Goal: Task Accomplishment & Management: Use online tool/utility

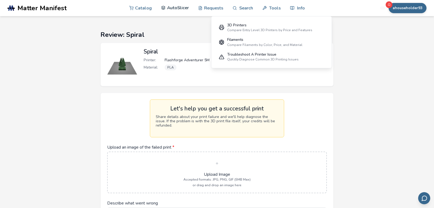
click at [182, 8] on link "AutoSlicer" at bounding box center [175, 8] width 28 height 16
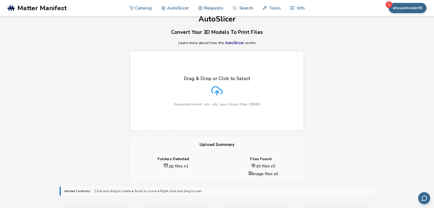
click at [67, 132] on div "Drag & Drop or Click to Select Supported format: .stls, .obj, .zips, folders (M…" at bounding box center [217, 90] width 434 height 91
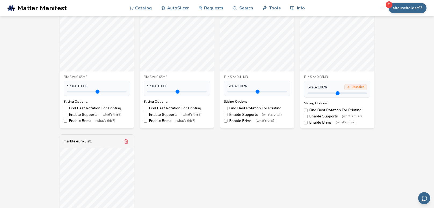
scroll to position [244, 0]
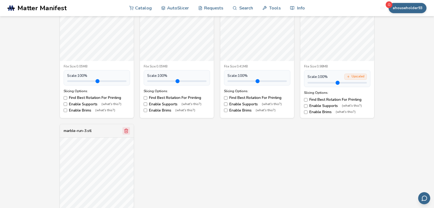
click at [127, 131] on icon "Remove model" at bounding box center [126, 130] width 5 height 5
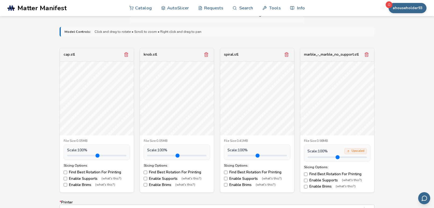
scroll to position [159, 0]
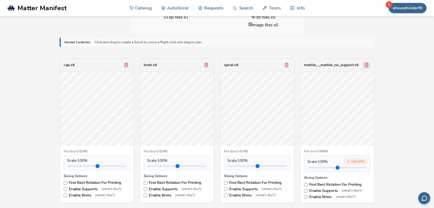
click at [366, 65] on line "Remove model" at bounding box center [366, 65] width 0 height 1
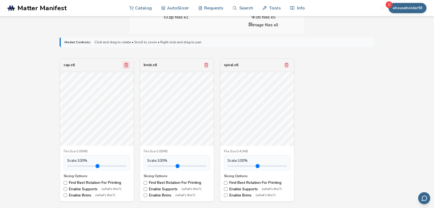
click at [127, 67] on icon "Remove model" at bounding box center [126, 65] width 3 height 4
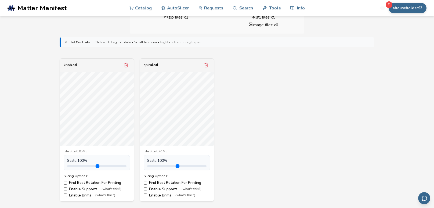
click at [288, 125] on div "knob.stl File Size: 0.05MB Scale: 100 % Slicing Options: Find Best Rotation For…" at bounding box center [217, 129] width 315 height 143
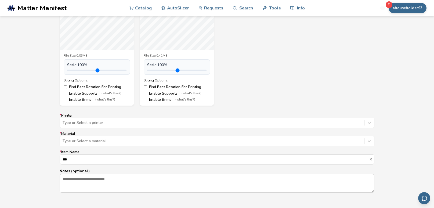
scroll to position [265, 0]
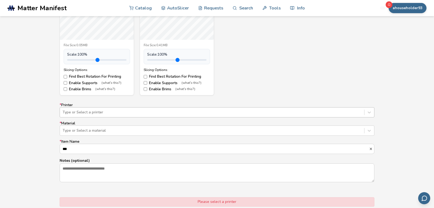
click at [281, 109] on div at bounding box center [212, 111] width 299 height 5
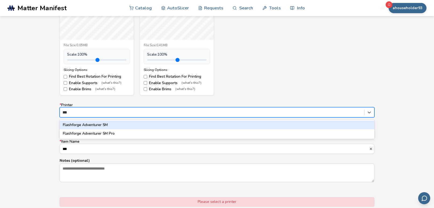
type input "****"
click at [234, 123] on div "Flashforge Adventurer 5M" at bounding box center [217, 124] width 315 height 9
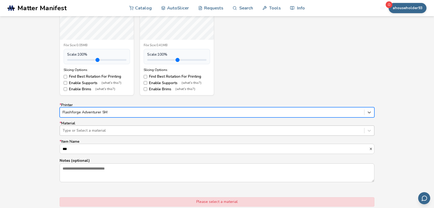
click at [227, 133] on div "Type or Select a material" at bounding box center [212, 131] width 304 height 8
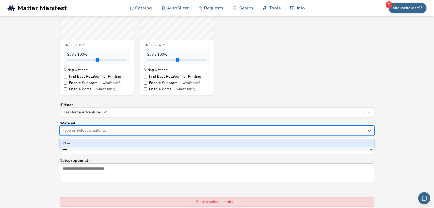
click at [215, 143] on div "PLA" at bounding box center [217, 143] width 315 height 9
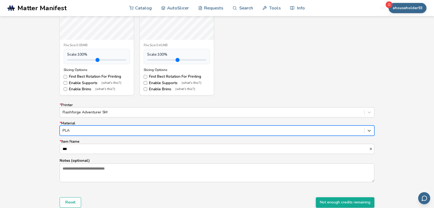
click at [269, 50] on div "knob.stl File Size: 0.05MB Scale: 100 % Slicing Options: Find Best Rotation For…" at bounding box center [217, 23] width 315 height 143
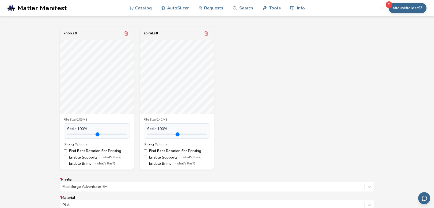
scroll to position [180, 0]
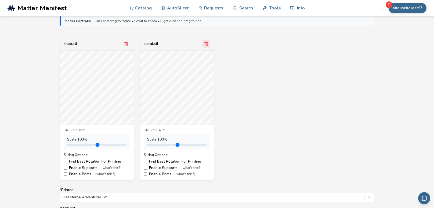
click at [207, 45] on icon "Remove model" at bounding box center [206, 44] width 3 height 4
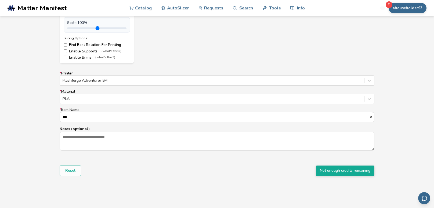
scroll to position [297, 0]
click at [326, 173] on button "Not enough credits remaining" at bounding box center [345, 170] width 59 height 10
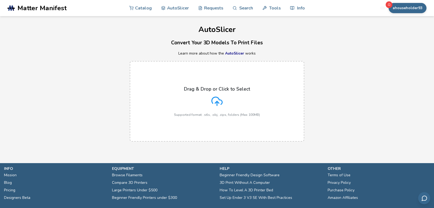
scroll to position [28, 0]
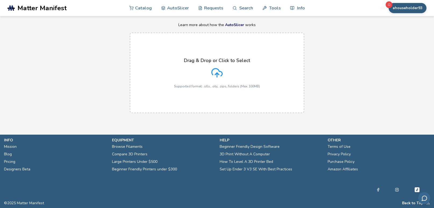
click at [424, 8] on button "ahouseholder93" at bounding box center [407, 8] width 38 height 10
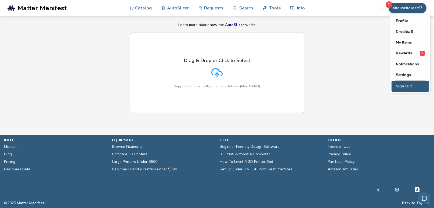
click at [406, 88] on button "Sign Out" at bounding box center [410, 86] width 38 height 11
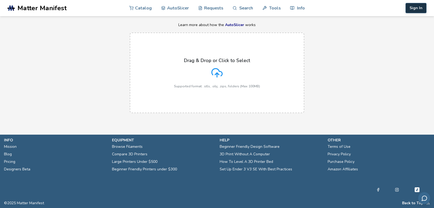
click at [418, 12] on button "Sign In" at bounding box center [415, 8] width 21 height 10
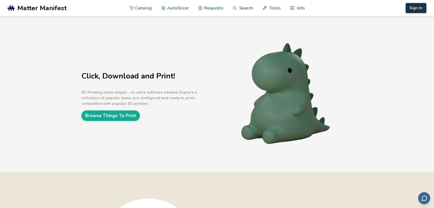
click at [422, 8] on button "Sign In" at bounding box center [415, 8] width 21 height 10
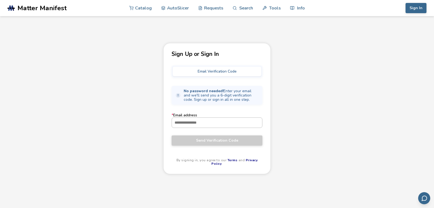
click at [222, 121] on input "* Email address" at bounding box center [217, 123] width 90 height 10
type input "**********"
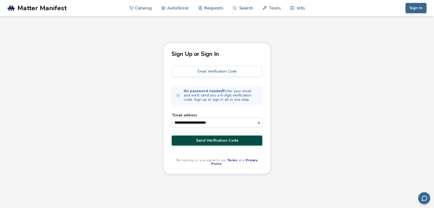
click at [218, 140] on span "Send Verification Code" at bounding box center [217, 140] width 83 height 4
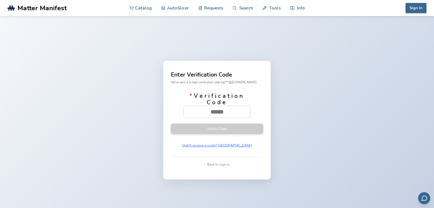
paste input "******"
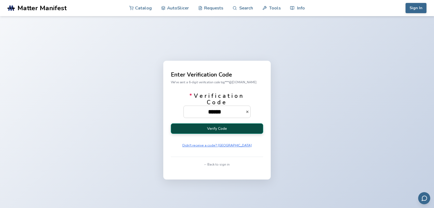
type input "******"
click at [198, 130] on button "Verify Code" at bounding box center [217, 128] width 92 height 10
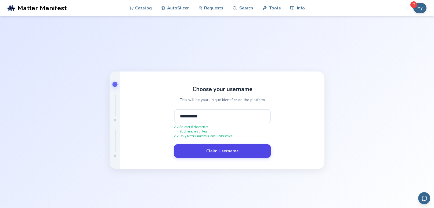
type input "**********"
click at [219, 149] on button "Claim Username" at bounding box center [222, 150] width 97 height 13
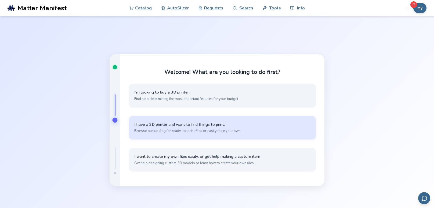
click at [226, 131] on span "Browse our catalog for ready-to-print files or easily slice your own." at bounding box center [222, 130] width 176 height 5
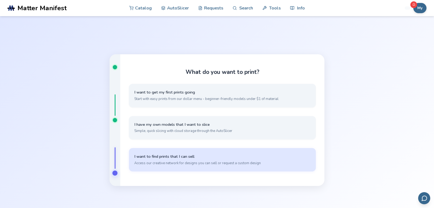
click at [243, 158] on span "I want to find prints that I can sell" at bounding box center [222, 156] width 176 height 5
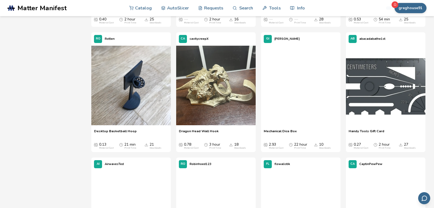
scroll to position [1252, 0]
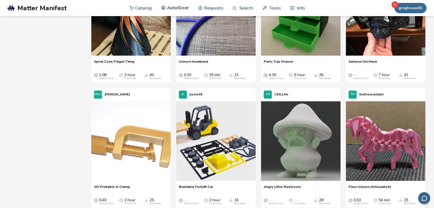
click at [173, 9] on link "AutoSlicer" at bounding box center [175, 8] width 28 height 16
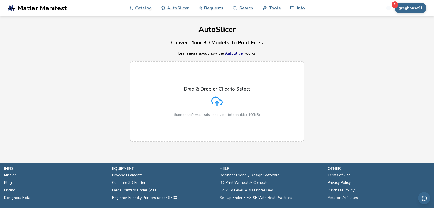
click at [232, 98] on div "Drag & Drop or Click to Select Supported format: .stls, .obj, .zips, folders (M…" at bounding box center [217, 101] width 86 height 30
click at [0, 0] on input "Drag & Drop or Click to Select Supported format: .stls, .obj, .zips, folders (M…" at bounding box center [0, 0] width 0 height 0
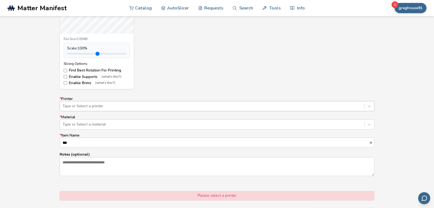
scroll to position [276, 0]
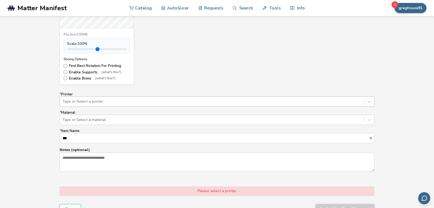
click at [90, 100] on div at bounding box center [212, 101] width 299 height 5
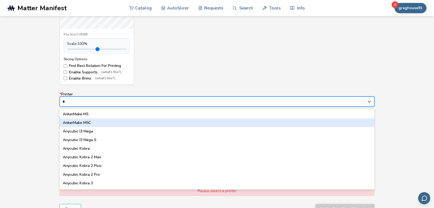
type input "**"
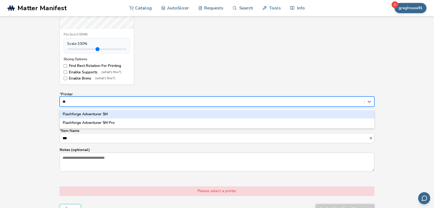
click at [84, 115] on div "Flashforge Adventurer 5M" at bounding box center [217, 114] width 315 height 9
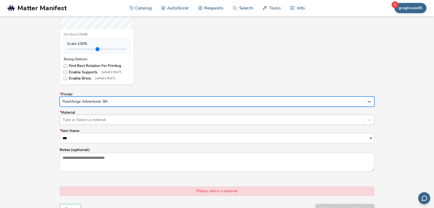
click at [84, 117] on div at bounding box center [212, 119] width 299 height 5
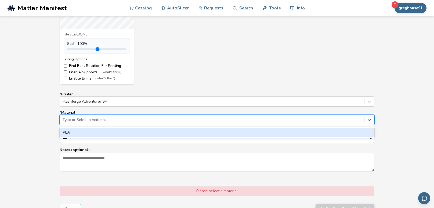
click at [77, 131] on div "PLA" at bounding box center [217, 132] width 315 height 9
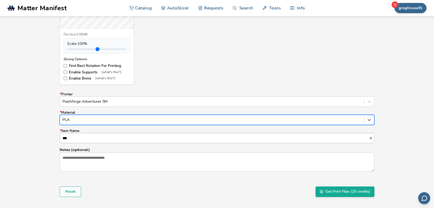
click at [78, 136] on input "***" at bounding box center [214, 138] width 309 height 10
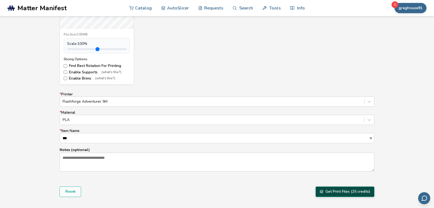
click at [323, 190] on button "Get Print Files (25 credits)" at bounding box center [344, 191] width 59 height 10
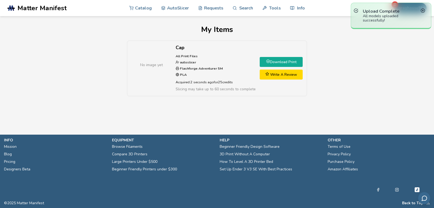
click at [293, 63] on link "Download Print" at bounding box center [281, 62] width 43 height 10
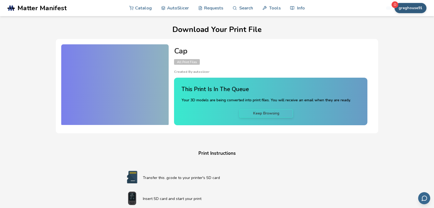
click at [416, 9] on button "greghouse91" at bounding box center [410, 8] width 32 height 10
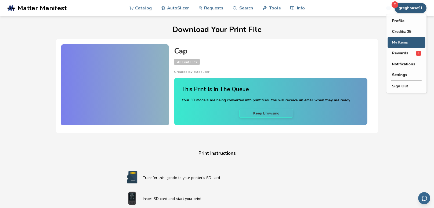
click at [396, 42] on button "My Items" at bounding box center [406, 42] width 38 height 11
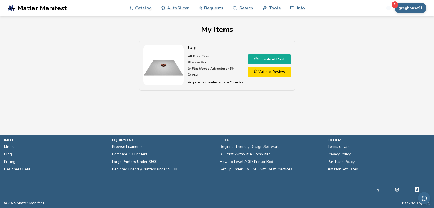
click at [265, 59] on link "Download Print" at bounding box center [269, 59] width 43 height 10
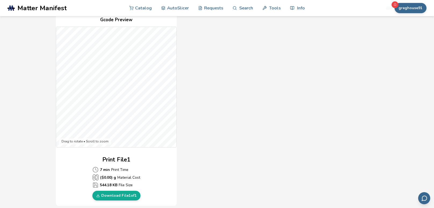
scroll to position [127, 0]
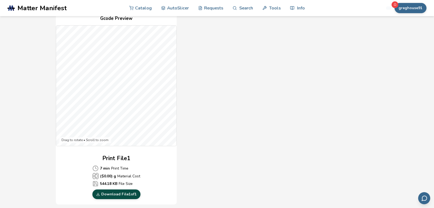
click at [126, 195] on link "Download File 1 of 1" at bounding box center [116, 194] width 48 height 10
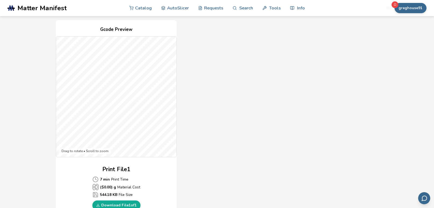
scroll to position [106, 0]
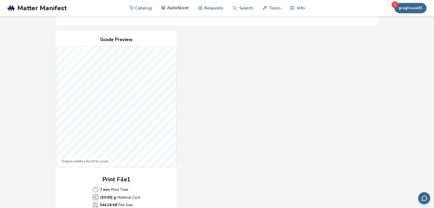
click at [177, 10] on link "AutoSlicer" at bounding box center [175, 8] width 28 height 16
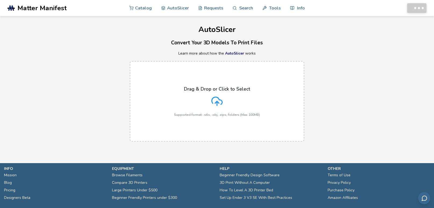
click at [193, 96] on div "Drag & Drop or Click to Select Supported format: .stls, .obj, .zips, folders (M…" at bounding box center [217, 101] width 86 height 30
click at [0, 0] on input "Drag & Drop or Click to Select Supported format: .stls, .obj, .zips, folders (M…" at bounding box center [0, 0] width 0 height 0
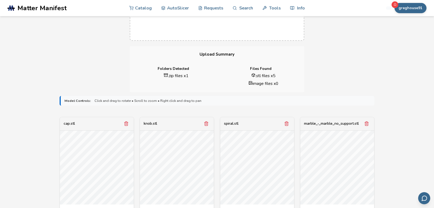
scroll to position [133, 0]
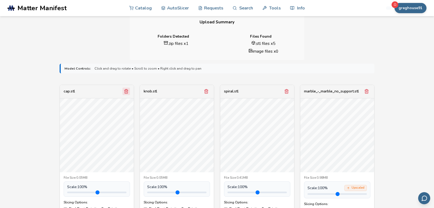
click at [126, 91] on line "Remove model" at bounding box center [126, 91] width 0 height 1
click at [209, 92] on button "Remove model" at bounding box center [206, 91] width 8 height 8
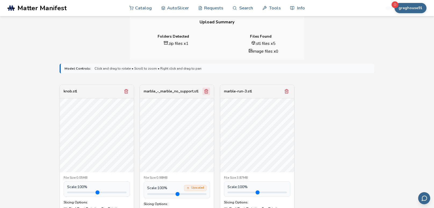
click at [204, 93] on icon "Remove model" at bounding box center [206, 91] width 5 height 5
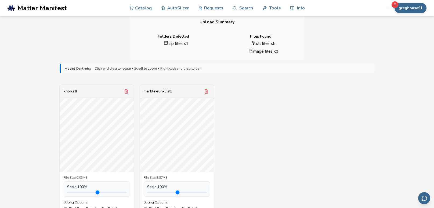
click at [204, 93] on icon "Remove model" at bounding box center [206, 91] width 5 height 5
click at [207, 104] on div "knob.stl File Size: 0.05MB Scale: 100 % Slicing Options: Find Best Rotation For…" at bounding box center [217, 156] width 315 height 143
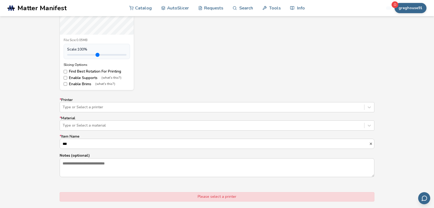
scroll to position [271, 0]
click at [197, 107] on div at bounding box center [212, 106] width 299 height 5
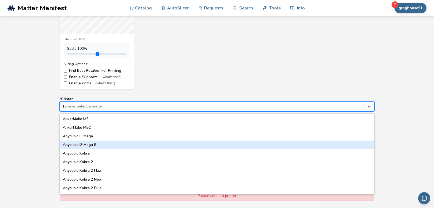
type input "**"
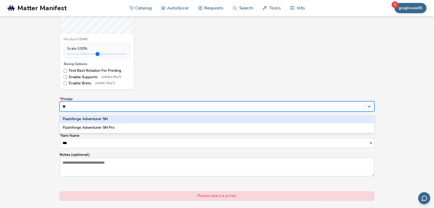
click at [84, 120] on div "Flashforge Adventurer 5M" at bounding box center [217, 119] width 315 height 9
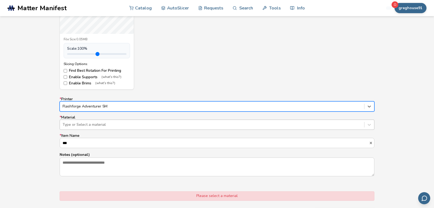
click at [87, 128] on div "Type or Select a material" at bounding box center [212, 125] width 304 height 8
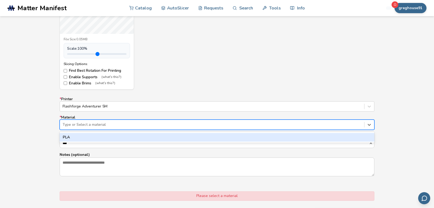
click at [83, 138] on div "PLA" at bounding box center [217, 137] width 315 height 9
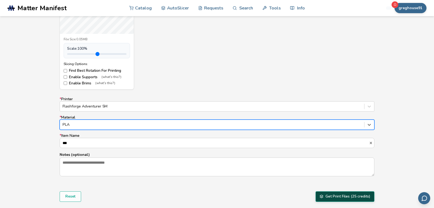
click at [347, 198] on button "Get Print Files (25 credits)" at bounding box center [344, 196] width 59 height 10
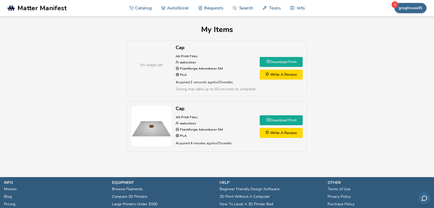
click at [269, 63] on link "Download Print" at bounding box center [281, 62] width 43 height 10
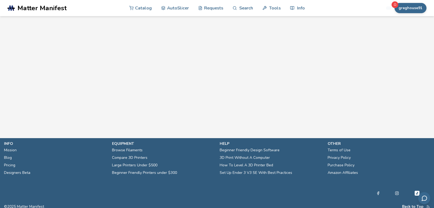
scroll to position [237, 0]
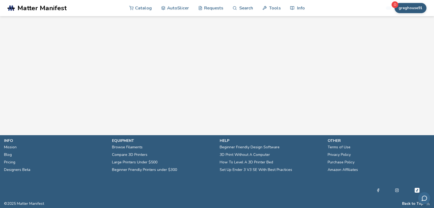
click at [410, 13] on button "greghouse91" at bounding box center [410, 8] width 32 height 10
click at [401, 41] on button "My Items" at bounding box center [406, 42] width 38 height 11
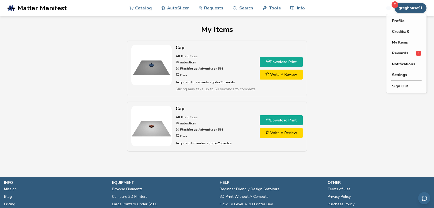
click at [337, 104] on div "Cap All Print Files autoslicer Flashforge Adventurer 5M PLA Acquired: 43 second…" at bounding box center [217, 99] width 416 height 116
click at [280, 64] on link "Download Print" at bounding box center [281, 62] width 43 height 10
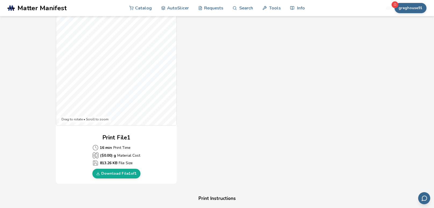
scroll to position [148, 0]
click at [103, 174] on link "Download File 1 of 1" at bounding box center [116, 173] width 48 height 10
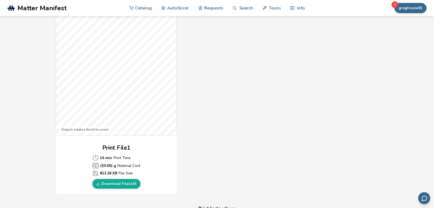
scroll to position [127, 0]
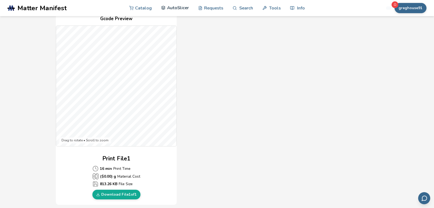
click at [175, 6] on link "AutoSlicer" at bounding box center [175, 8] width 28 height 16
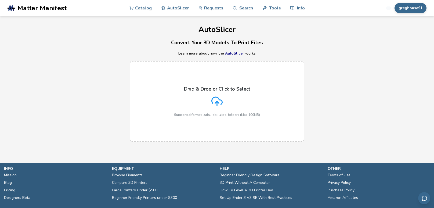
click at [211, 107] on div "Drag & Drop or Click to Select Supported format: .stls, .obj, .zips, folders (M…" at bounding box center [217, 101] width 86 height 30
click at [0, 0] on input "Drag & Drop or Click to Select Supported format: .stls, .obj, .zips, folders (M…" at bounding box center [0, 0] width 0 height 0
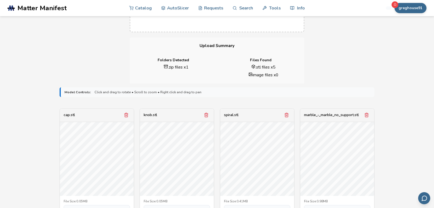
scroll to position [138, 0]
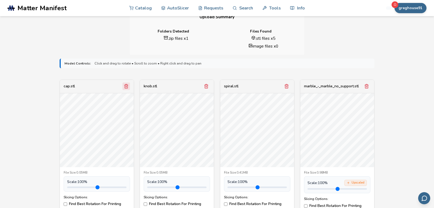
click at [126, 88] on icon "Remove model" at bounding box center [126, 86] width 5 height 5
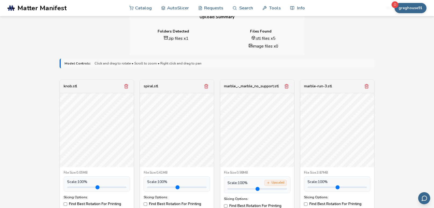
click at [126, 88] on icon "Remove model" at bounding box center [126, 86] width 5 height 5
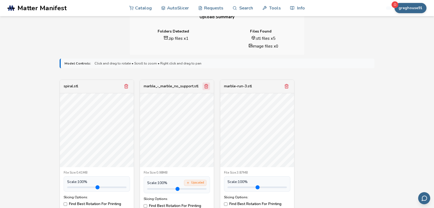
click at [207, 87] on icon "Remove model" at bounding box center [206, 86] width 3 height 4
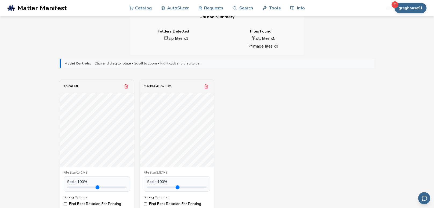
click at [207, 87] on icon "Remove model" at bounding box center [206, 86] width 3 height 4
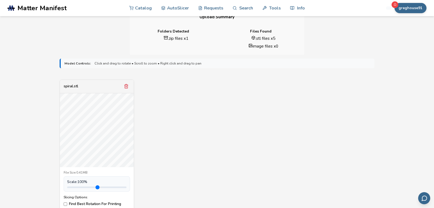
click at [240, 102] on div "spiral.stl File Size: 0.41MB Scale: 100 % Slicing Options: Find Best Rotation F…" at bounding box center [217, 150] width 315 height 143
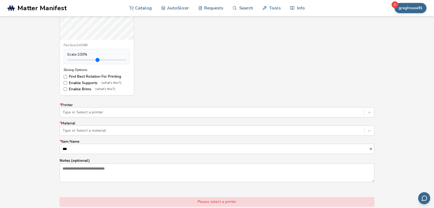
scroll to position [276, 0]
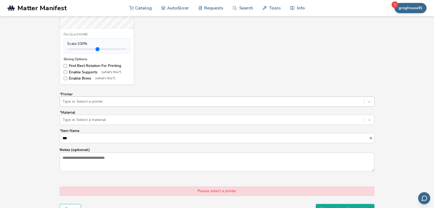
click at [226, 100] on div at bounding box center [212, 101] width 299 height 5
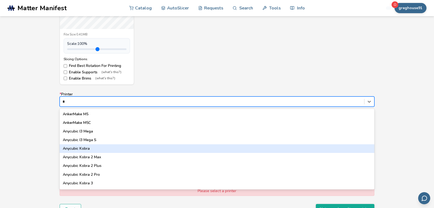
type input "**"
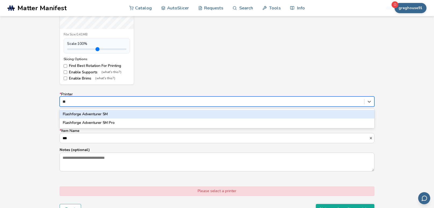
click at [160, 115] on div "Flashforge Adventurer 5M" at bounding box center [217, 114] width 315 height 9
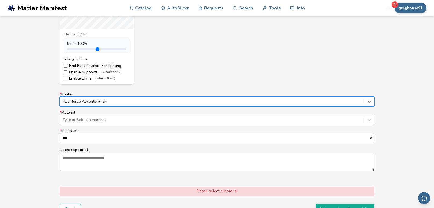
click at [147, 123] on div "Type or Select a material" at bounding box center [212, 120] width 304 height 8
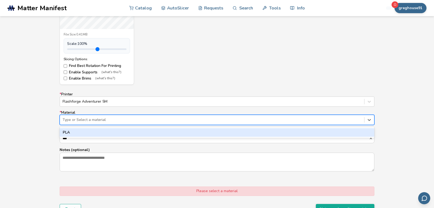
click at [142, 133] on div "PLA" at bounding box center [217, 132] width 315 height 9
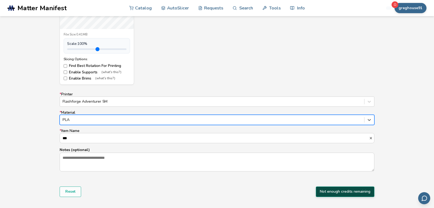
click at [337, 189] on button "Not enough credits remaining" at bounding box center [345, 191] width 59 height 10
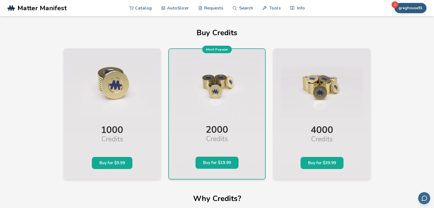
click at [410, 9] on button "greghouse91" at bounding box center [410, 8] width 32 height 10
click at [410, 10] on button "greghouse91" at bounding box center [410, 8] width 32 height 10
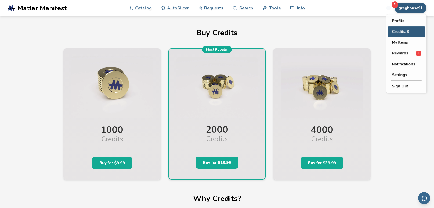
click at [412, 28] on button "Credits: 0" at bounding box center [406, 31] width 38 height 11
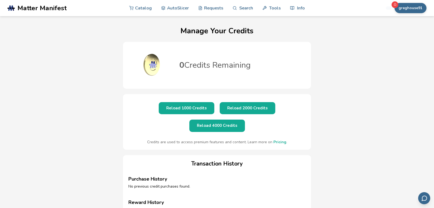
click at [347, 111] on div "Manage Your Credits 0 Credits Remaining Reload 1000 Credits Reload 2000 Credits…" at bounding box center [217, 144] width 434 height 257
click at [55, 9] on span "Matter Manifest" at bounding box center [41, 8] width 49 height 8
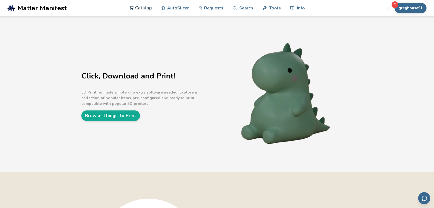
click at [142, 10] on link "Catalog" at bounding box center [140, 8] width 23 height 16
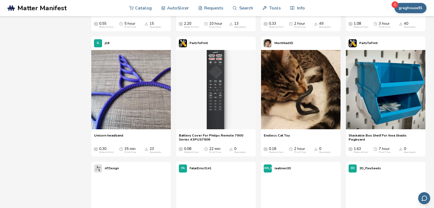
scroll to position [1677, 0]
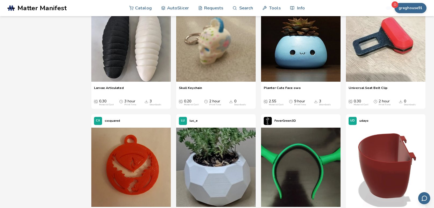
scroll to position [18482, 0]
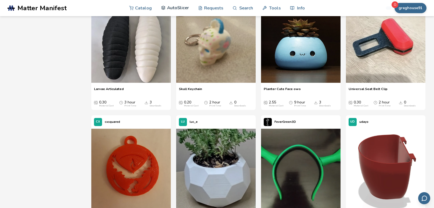
click at [177, 11] on link "AutoSlicer" at bounding box center [175, 8] width 28 height 16
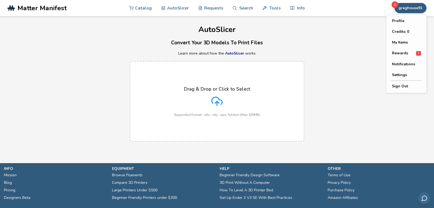
click at [416, 3] on button "greghouse91" at bounding box center [410, 8] width 32 height 10
click at [398, 87] on button "Sign Out" at bounding box center [406, 86] width 38 height 11
click at [182, 107] on div "Drag & Drop or Click to Select Supported format: .stls, .obj, .zips, folders (M…" at bounding box center [217, 101] width 86 height 30
click at [0, 0] on input "Drag & Drop or Click to Select Supported format: .stls, .obj, .zips, folders (M…" at bounding box center [0, 0] width 0 height 0
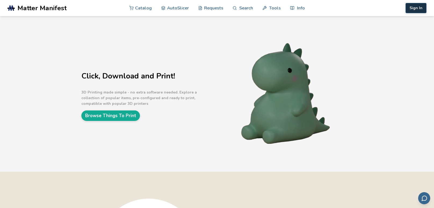
click at [411, 7] on button "Sign In" at bounding box center [415, 8] width 21 height 10
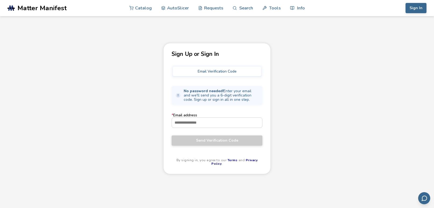
click at [199, 115] on label "* Email address" at bounding box center [216, 120] width 91 height 14
click at [199, 118] on input "* Email address" at bounding box center [217, 123] width 90 height 10
click at [195, 122] on input "* Email address" at bounding box center [217, 123] width 90 height 10
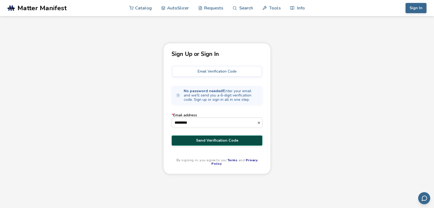
type input "**********"
click at [217, 142] on span "Send Verification Code" at bounding box center [217, 140] width 83 height 4
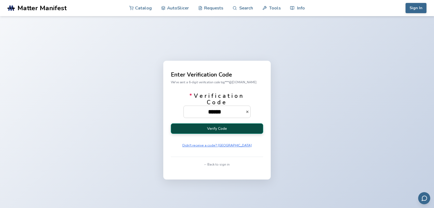
type input "******"
click at [218, 124] on button "Verify Code" at bounding box center [217, 128] width 92 height 10
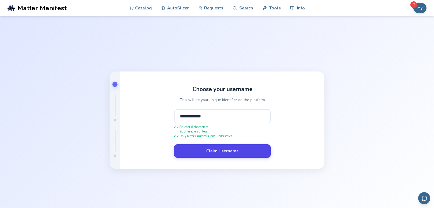
type input "**********"
click at [209, 147] on button "Claim Username" at bounding box center [222, 150] width 97 height 13
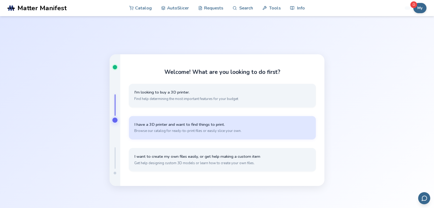
click at [189, 137] on button "I have a 3D printer and want to find things to print. Browse our catalog for re…" at bounding box center [222, 127] width 187 height 23
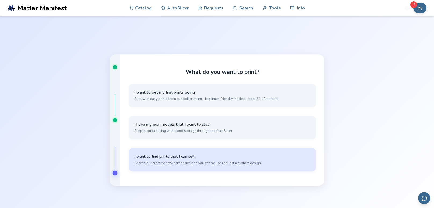
click at [185, 152] on button "I want to find prints that I can sell Access our creative network for designs y…" at bounding box center [222, 159] width 187 height 23
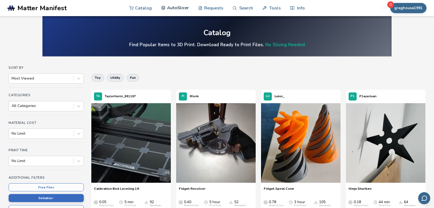
click at [180, 8] on link "AutoSlicer" at bounding box center [175, 8] width 28 height 16
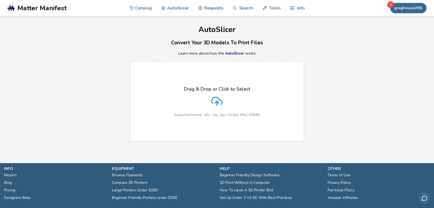
click at [189, 72] on label "Drag & Drop or Click to Select Supported format: .stls, .obj, .zips, folders (M…" at bounding box center [217, 101] width 174 height 81
click at [0, 0] on input "Drag & Drop or Click to Select Supported format: .stls, .obj, .zips, folders (M…" at bounding box center [0, 0] width 0 height 0
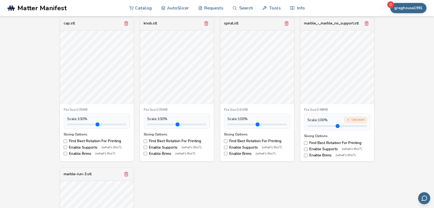
scroll to position [202, 0]
click at [205, 22] on icon "Remove model" at bounding box center [206, 22] width 5 height 5
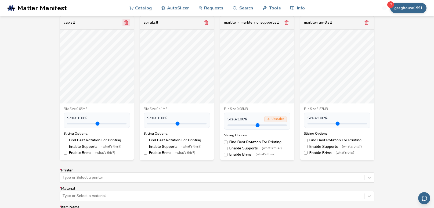
click at [126, 20] on icon "Remove model" at bounding box center [126, 22] width 5 height 5
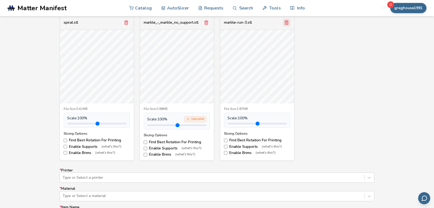
click at [288, 24] on icon "Remove model" at bounding box center [286, 23] width 3 height 4
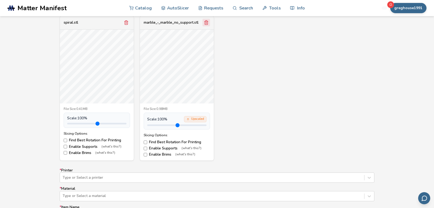
click at [207, 22] on icon "Remove model" at bounding box center [206, 22] width 5 height 5
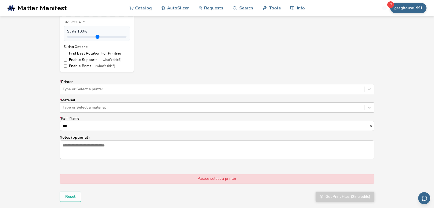
scroll to position [297, 0]
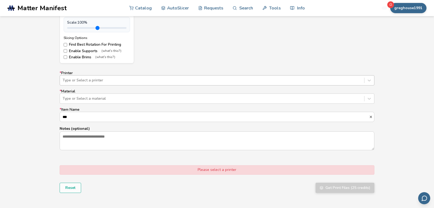
click at [293, 79] on div at bounding box center [212, 80] width 299 height 5
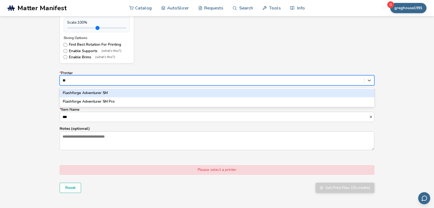
type input "***"
click at [264, 94] on div "Flashforge Adventurer 5M" at bounding box center [217, 93] width 315 height 9
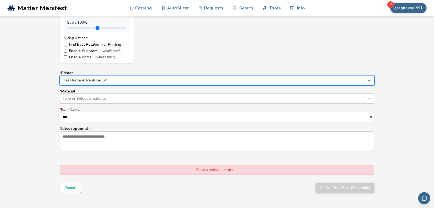
click at [256, 101] on div at bounding box center [212, 98] width 299 height 5
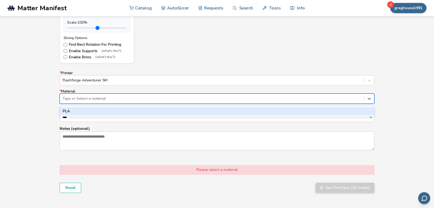
click at [247, 112] on div "PLA" at bounding box center [217, 111] width 315 height 9
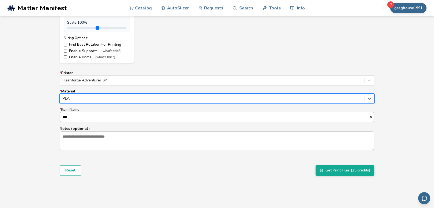
click at [247, 118] on input "***" at bounding box center [214, 117] width 309 height 10
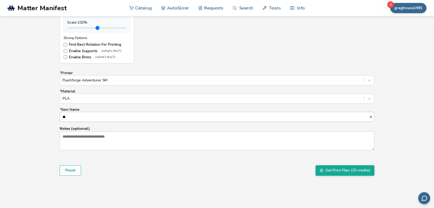
type input "*"
type input "******"
click at [331, 171] on button "Get Print Files (25 credits)" at bounding box center [344, 170] width 59 height 10
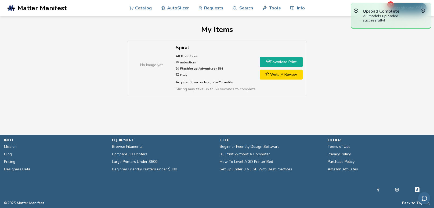
click at [287, 61] on link "Download Print" at bounding box center [281, 62] width 43 height 10
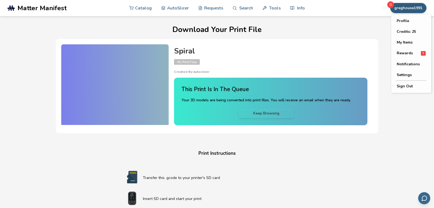
click at [410, 13] on button "greghouse1991" at bounding box center [408, 8] width 36 height 10
click at [404, 46] on button "My Items" at bounding box center [411, 42] width 38 height 11
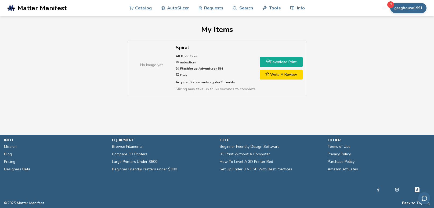
click at [292, 60] on link "Download Print" at bounding box center [281, 62] width 43 height 10
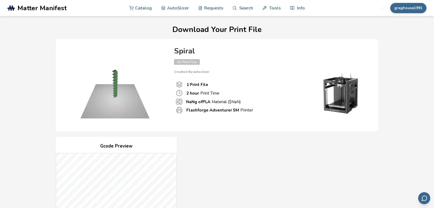
scroll to position [112, 0]
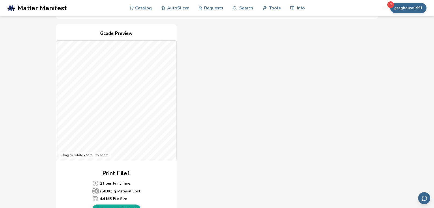
click at [253, 113] on div "Gcode Preview Drag to rotate • Scroll to zoom Print File 1 2 hour Print Time ($…" at bounding box center [217, 121] width 322 height 195
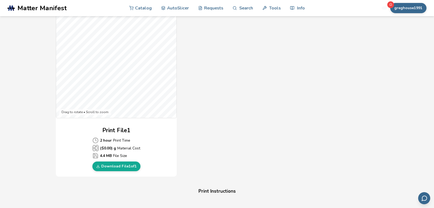
scroll to position [165, 0]
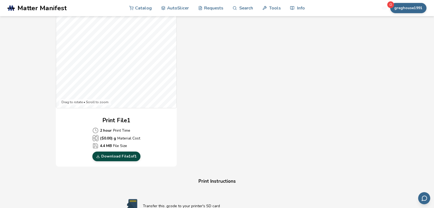
click at [134, 155] on link "Download File 1 of 1" at bounding box center [116, 156] width 48 height 10
click at [43, 183] on div "Download Your Print File Spiral All Print Files Created By: autoslicer 1 Print …" at bounding box center [217, 129] width 416 height 538
